Goal: Book appointment/travel/reservation

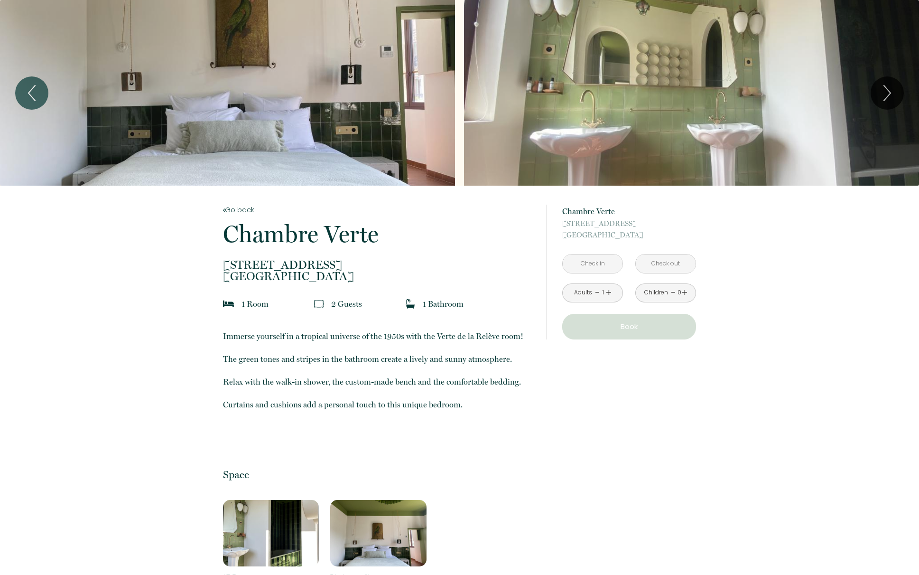
click at [597, 267] on input "text" at bounding box center [593, 263] width 60 height 19
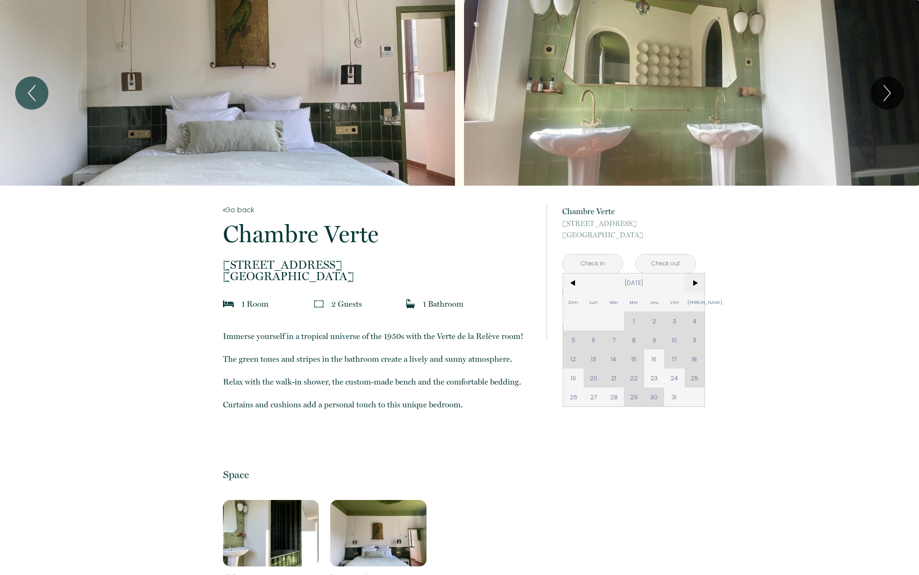
click at [700, 285] on span ">" at bounding box center [695, 282] width 20 height 19
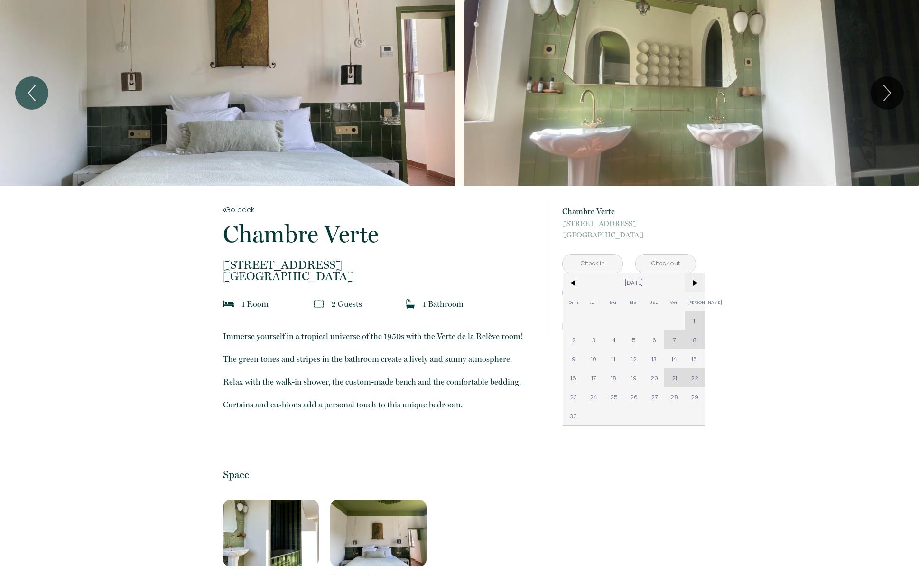
click at [698, 285] on span ">" at bounding box center [695, 282] width 20 height 19
click at [572, 358] on span "11" at bounding box center [573, 358] width 20 height 19
type input "Dim [DATE]"
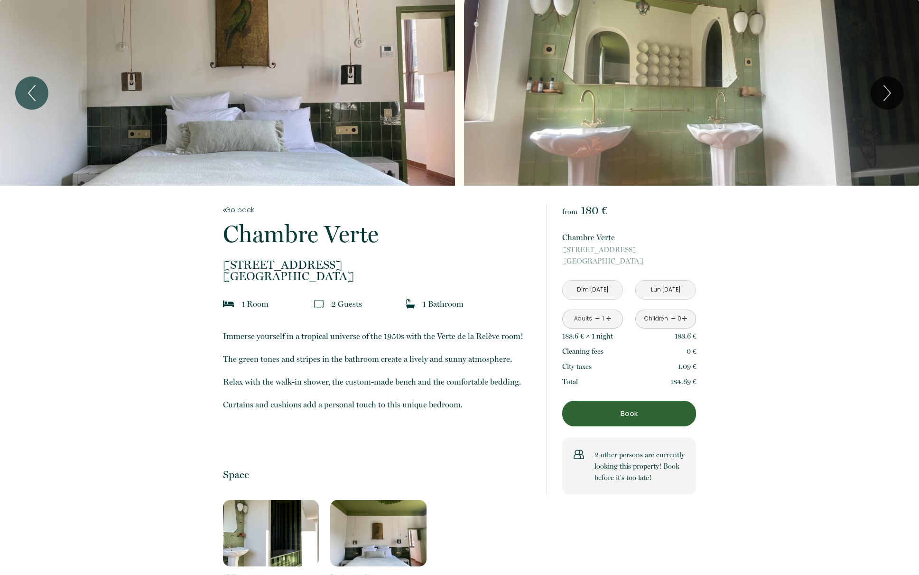
click at [657, 289] on input "Lun [DATE]" at bounding box center [666, 289] width 60 height 19
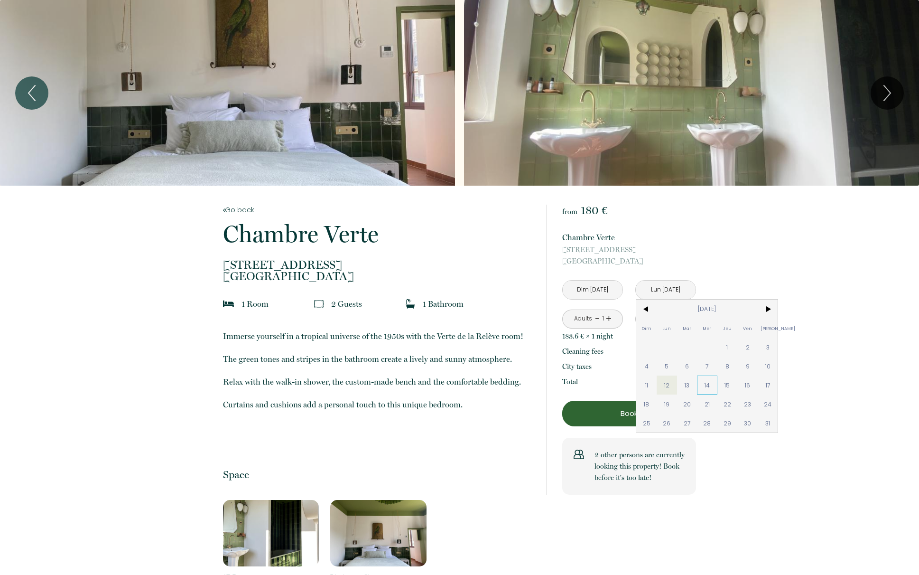
click at [705, 383] on span "14" at bounding box center [707, 384] width 20 height 19
type input "Mer [DATE]"
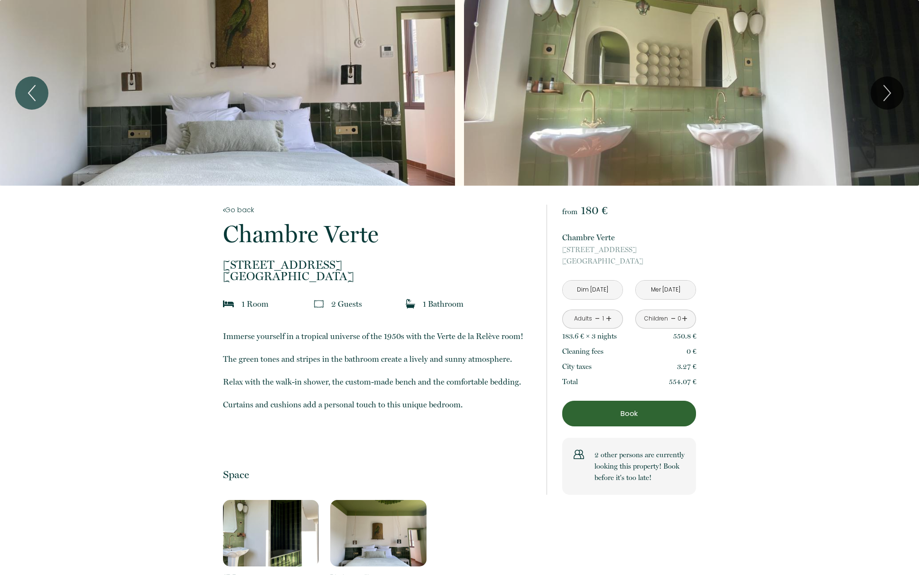
click at [606, 318] on link "+" at bounding box center [609, 318] width 6 height 15
